Goal: Navigation & Orientation: Understand site structure

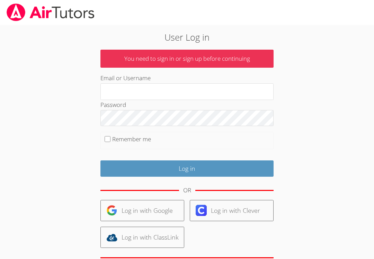
click at [232, 98] on input "Email or Username" at bounding box center [187, 91] width 173 height 17
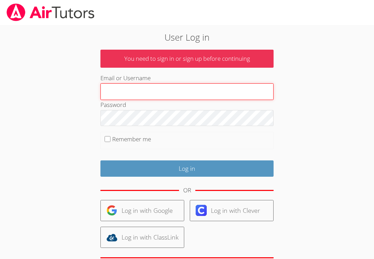
type input "[PERSON_NAME][EMAIL_ADDRESS][DOMAIN_NAME]"
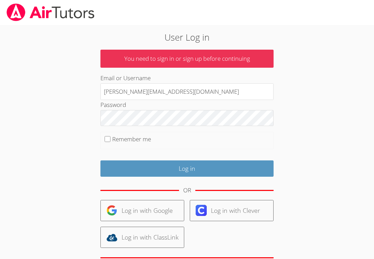
click at [187, 167] on input "Log in" at bounding box center [187, 168] width 173 height 16
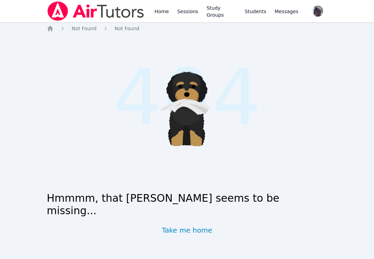
click at [199, 225] on link "Take me home" at bounding box center [187, 230] width 51 height 10
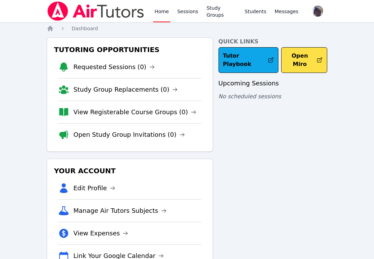
click at [222, 13] on link "Study Groups" at bounding box center [221, 11] width 33 height 22
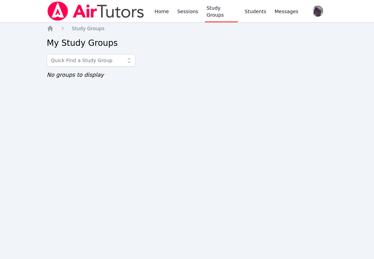
click at [285, 14] on span "Messages" at bounding box center [287, 11] width 24 height 7
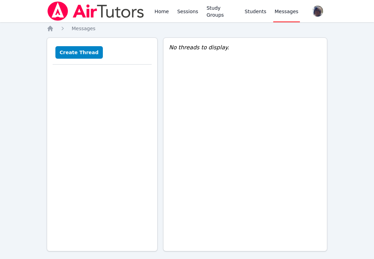
click at [163, 15] on link "Home" at bounding box center [161, 11] width 17 height 22
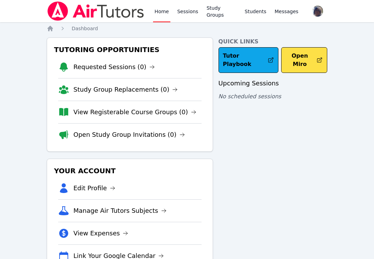
click at [191, 13] on link "Sessions" at bounding box center [188, 11] width 24 height 22
click at [290, 10] on span "Messages" at bounding box center [287, 11] width 24 height 7
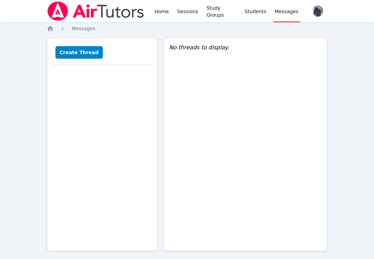
click at [264, 19] on link "Students" at bounding box center [256, 11] width 24 height 22
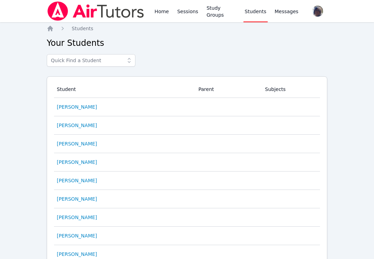
click at [159, 15] on link "Home" at bounding box center [161, 11] width 17 height 22
